Goal: Complete application form

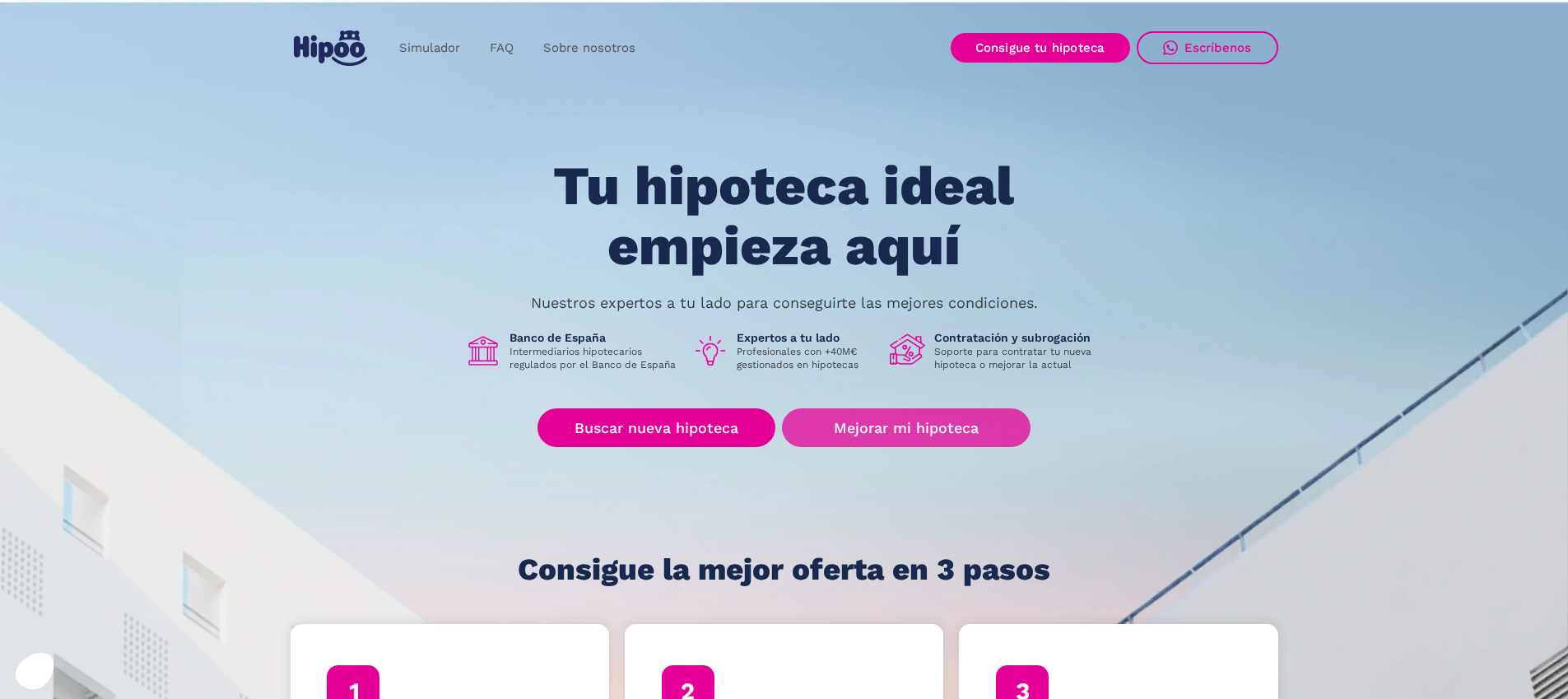
click at [877, 432] on link "Mejorar mi hipoteca" at bounding box center [905, 427] width 247 height 39
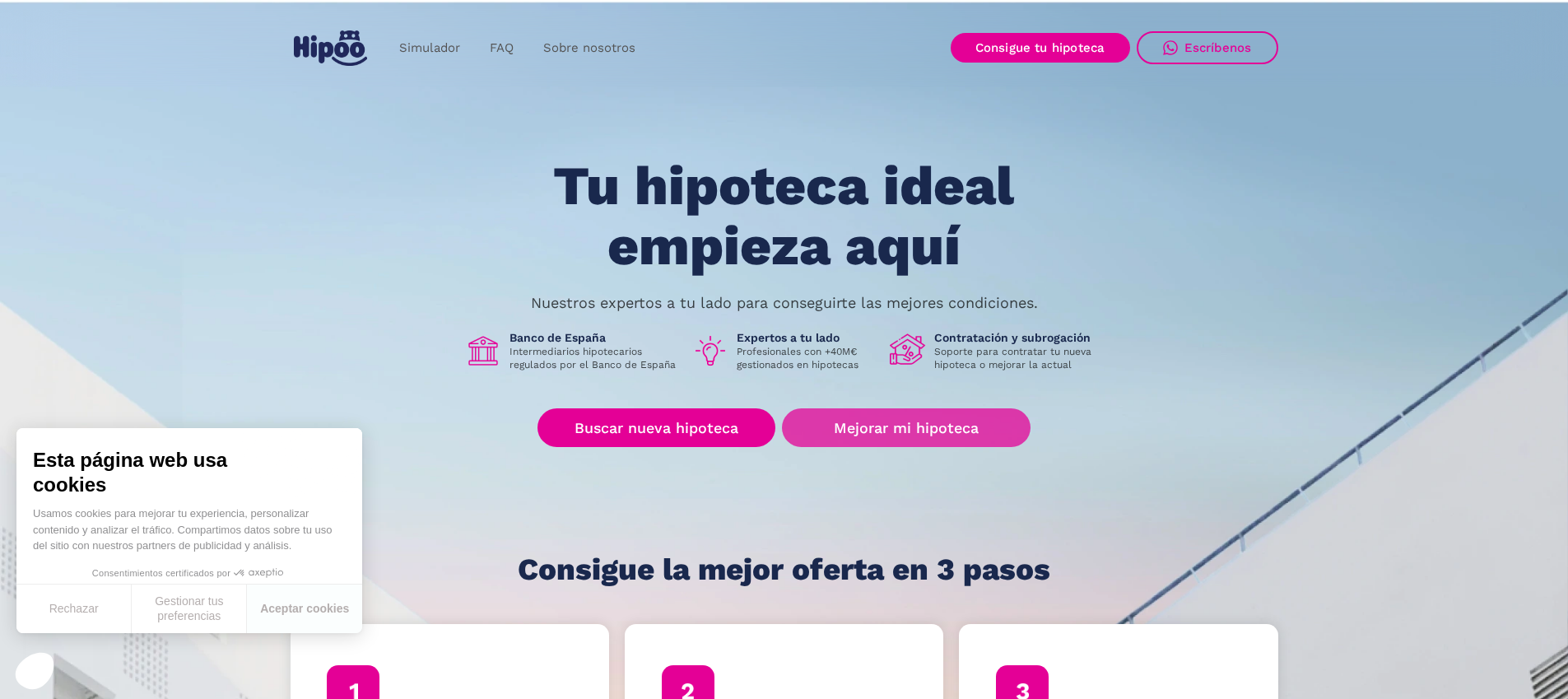
click at [912, 429] on link "Mejorar mi hipoteca" at bounding box center [905, 427] width 247 height 39
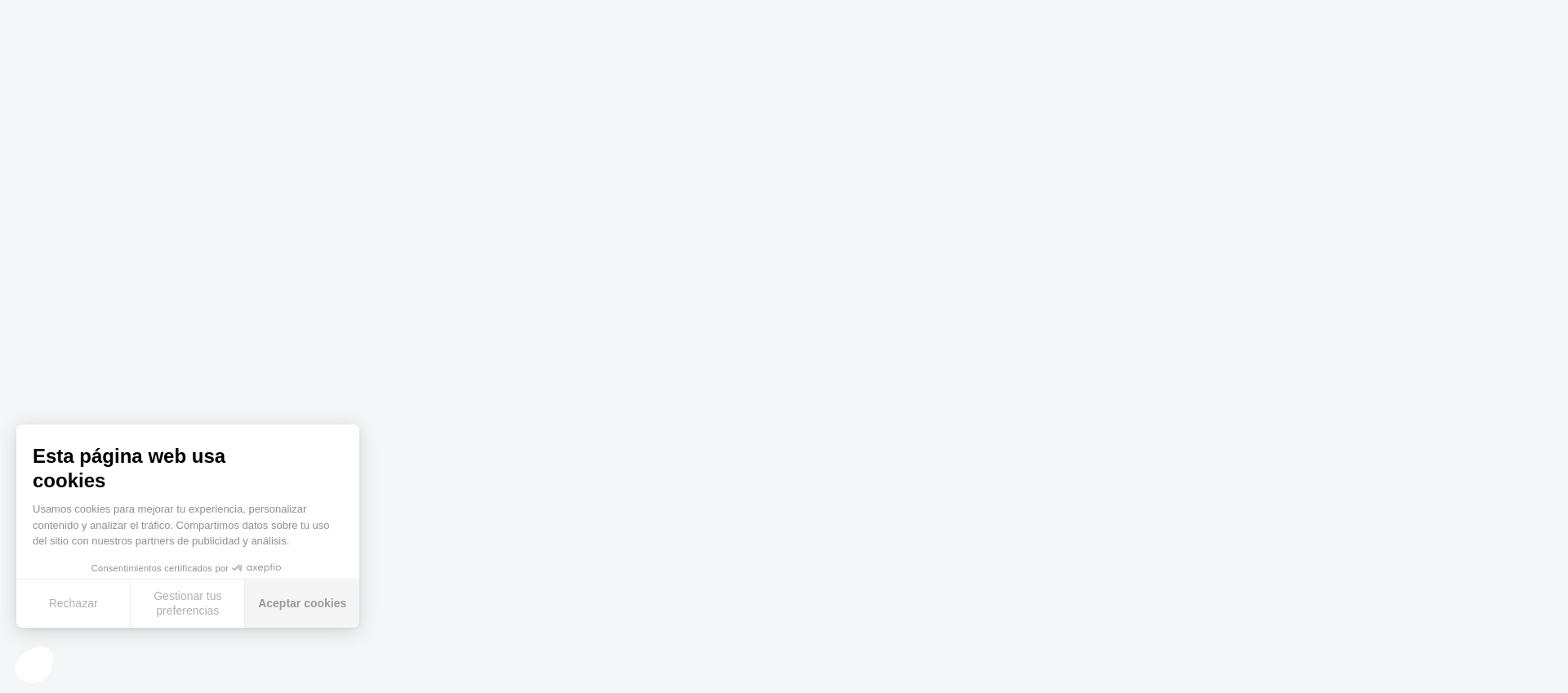
click at [291, 612] on button "Aceptar cookies" at bounding box center [302, 603] width 115 height 49
